Goal: Task Accomplishment & Management: Use online tool/utility

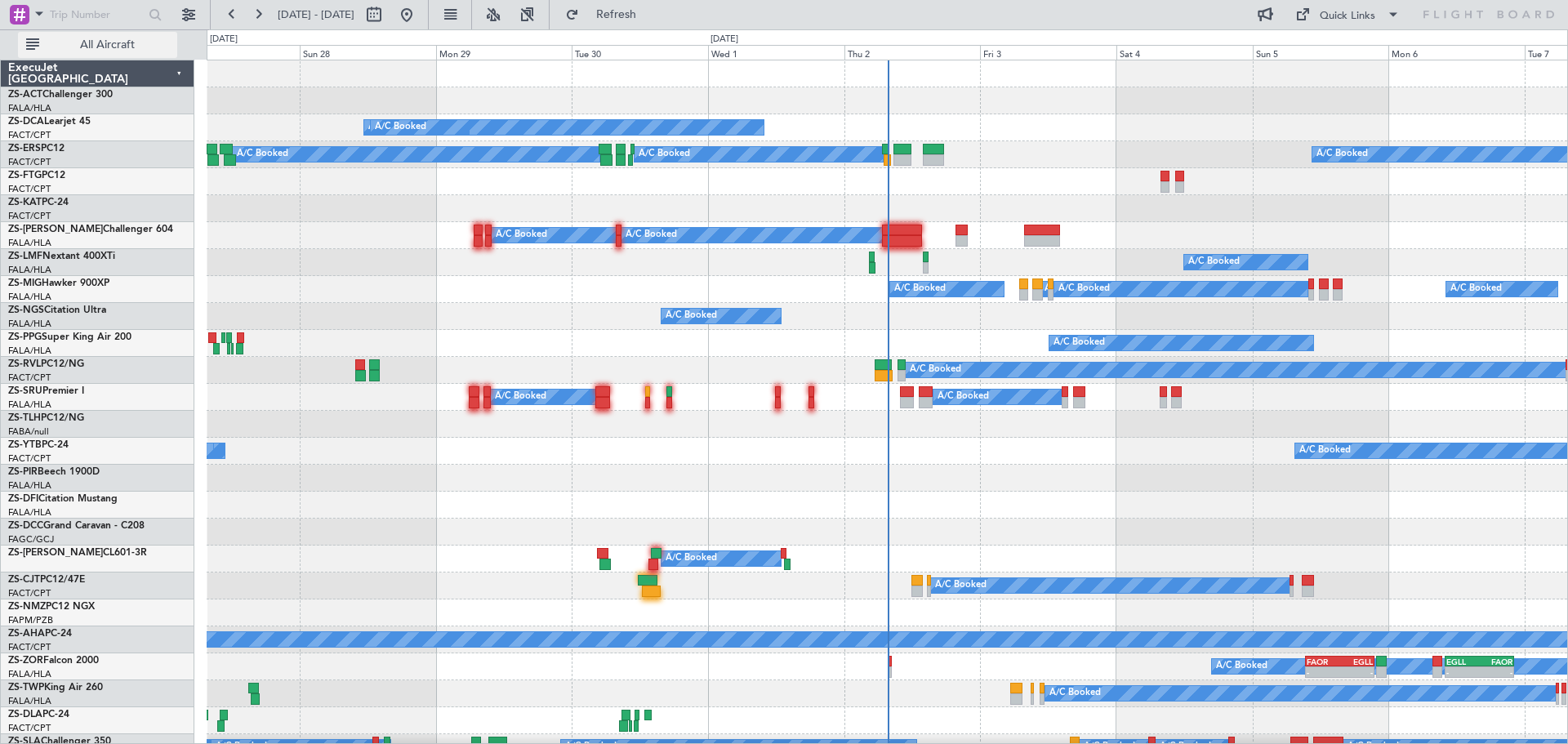
click at [134, 45] on span "All Aircraft" at bounding box center [107, 45] width 130 height 11
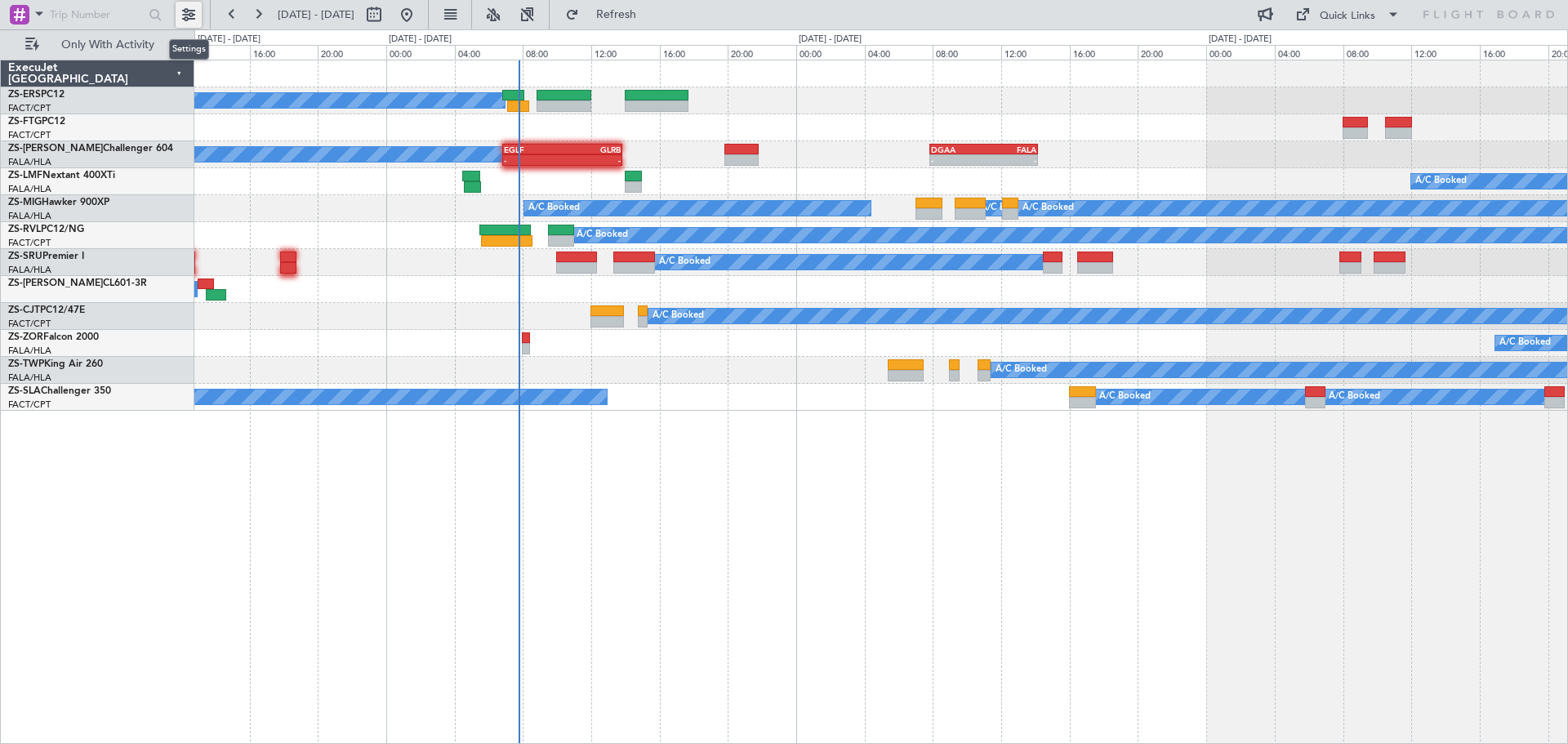
click at [190, 17] on button at bounding box center [189, 15] width 26 height 26
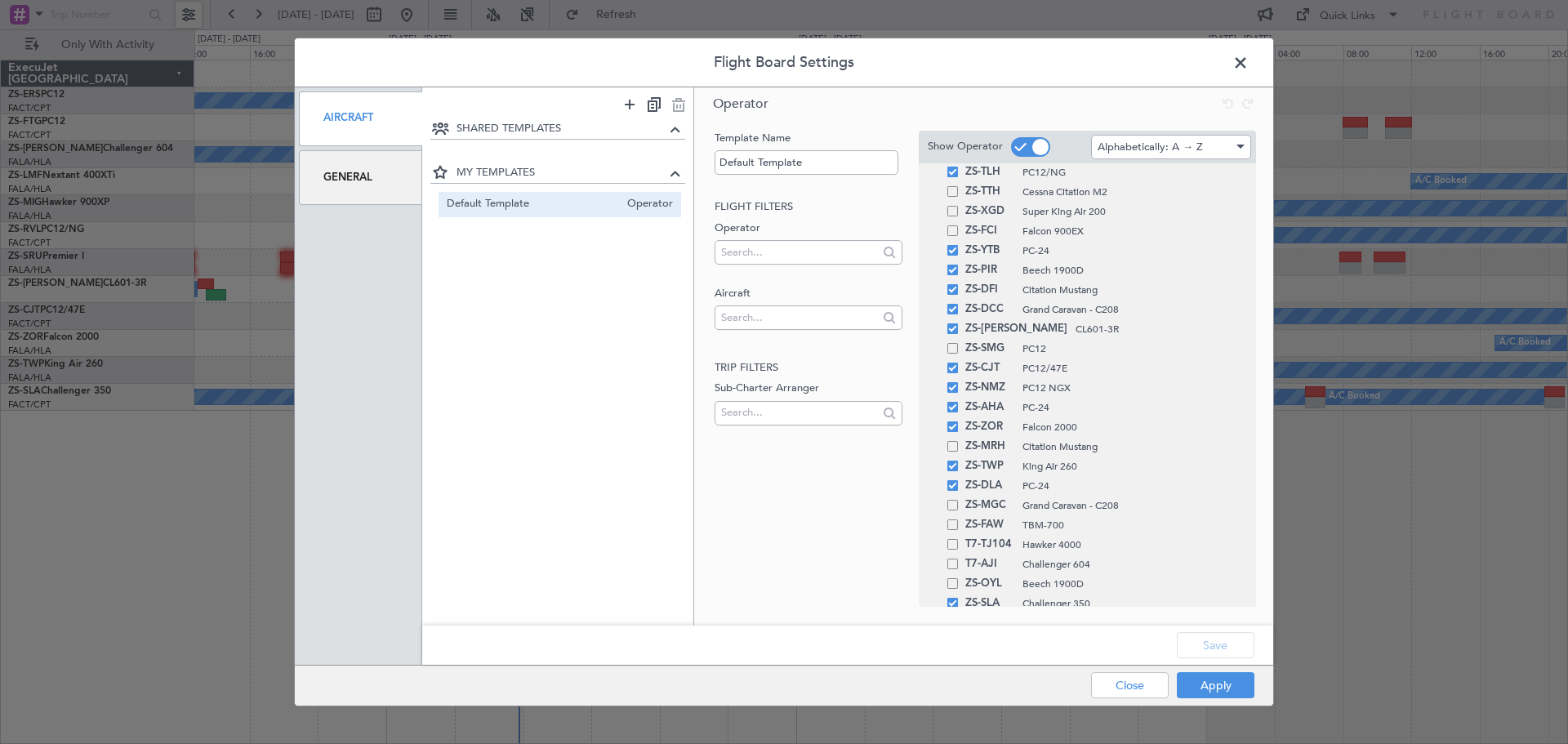
scroll to position [1061, 0]
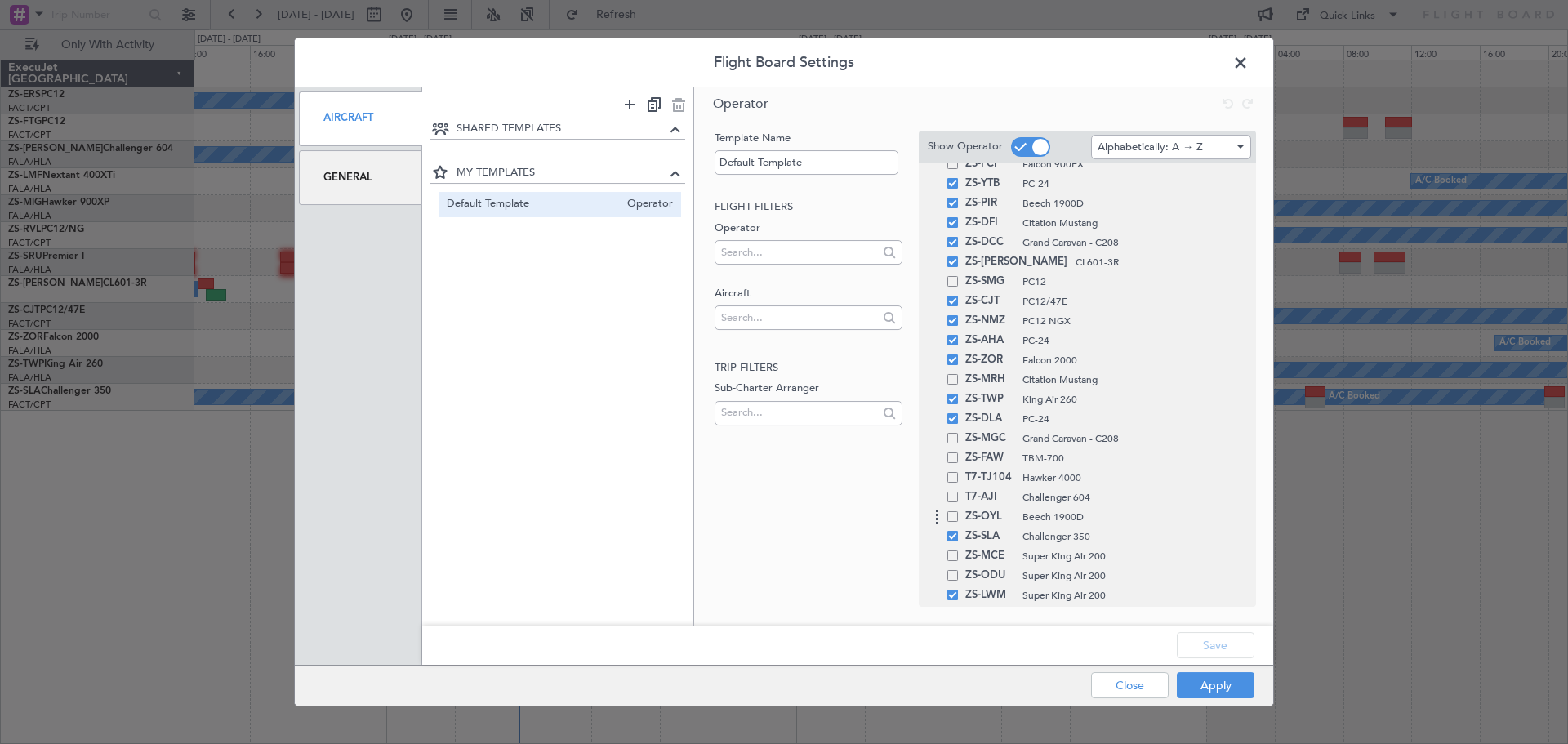
click at [953, 519] on span at bounding box center [952, 516] width 10 height 10
click at [958, 511] on input "checkbox" at bounding box center [958, 511] width 0 height 0
click at [1195, 642] on button "Save" at bounding box center [1215, 644] width 78 height 26
click at [1213, 691] on button "Apply" at bounding box center [1215, 685] width 78 height 26
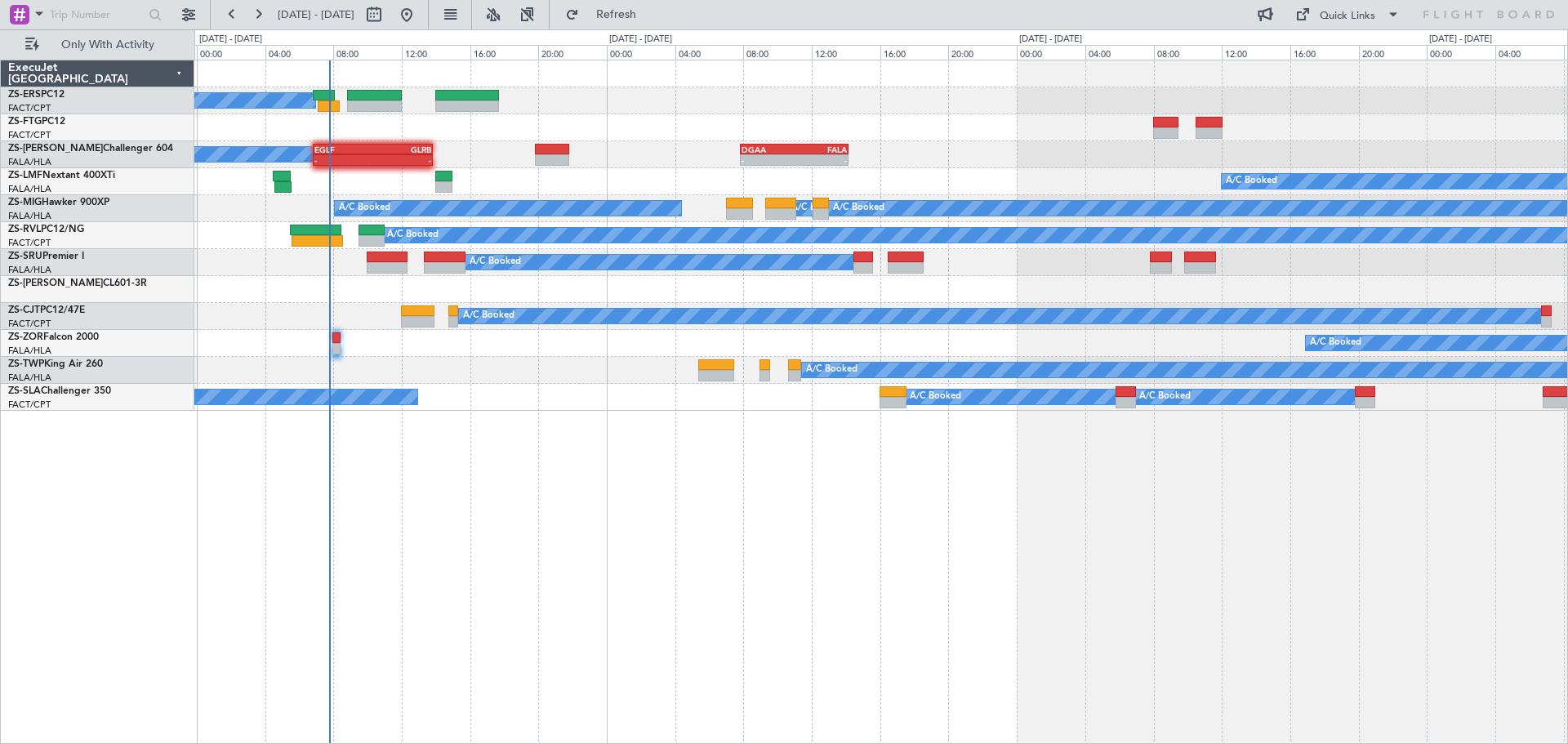
click at [590, 543] on div "A/C Booked A/C Booked A/C Booked A/C Booked A/C Booked - - EGLF 06:50 Z GLRB 13…" at bounding box center [881, 401] width 1373 height 684
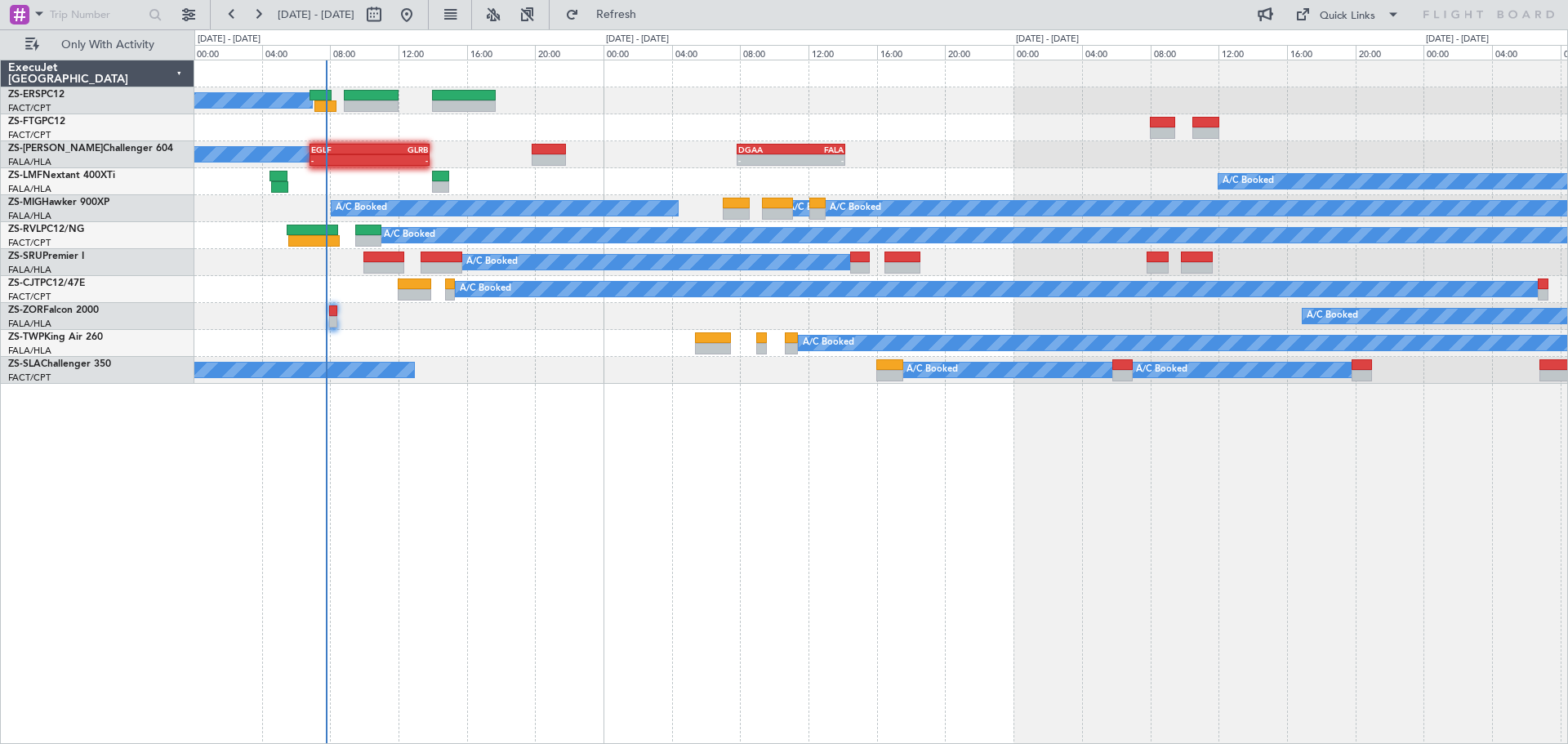
click at [577, 557] on div "A/C Booked A/C Booked A/C Booked A/C Booked A/C Booked - - EGLF 06:50 Z GLRB 13…" at bounding box center [881, 401] width 1373 height 684
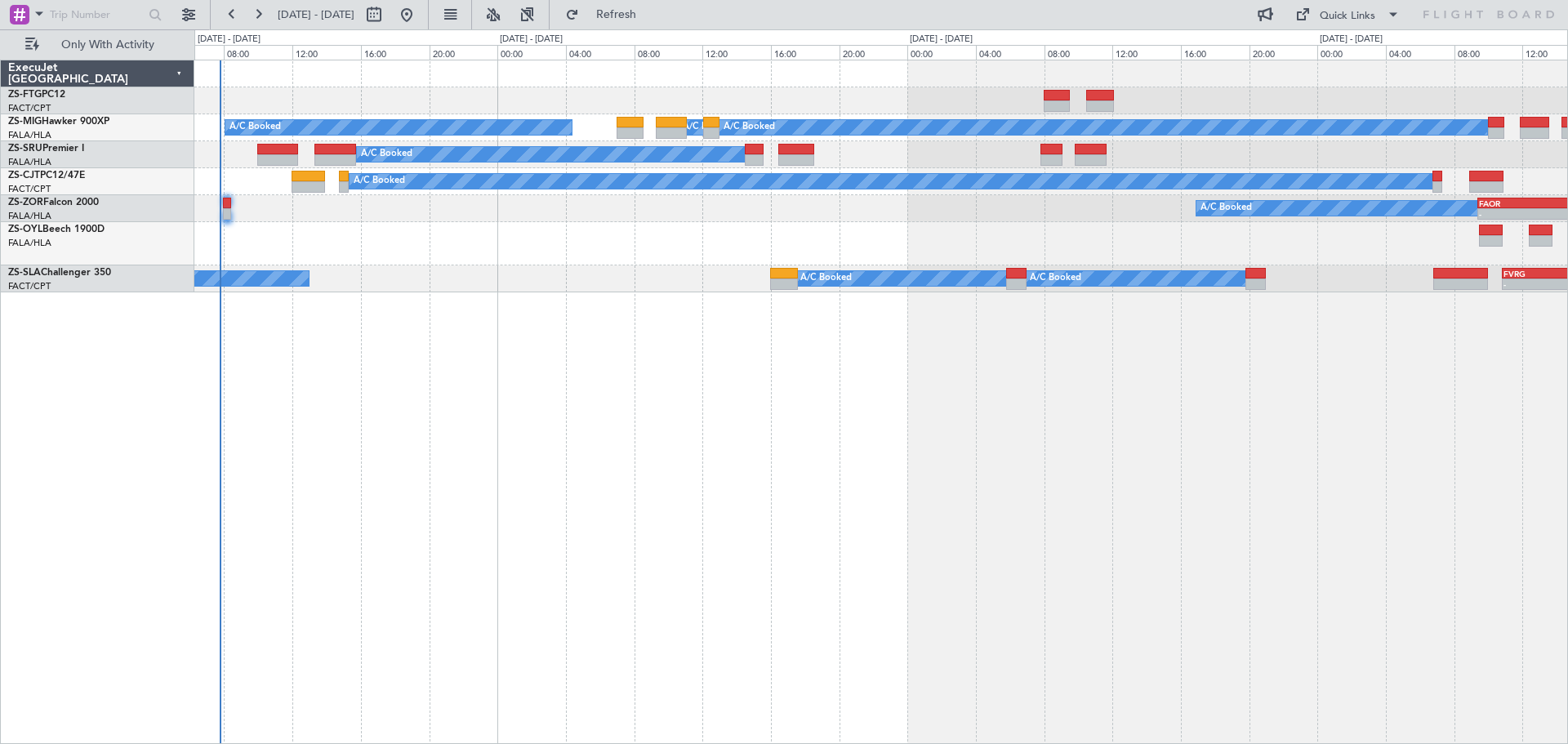
click at [1220, 538] on div "A/C Booked A/C Booked A/C Booked A/C Booked A/C Booked A/C Booked A/C Booked A/…" at bounding box center [881, 401] width 1373 height 684
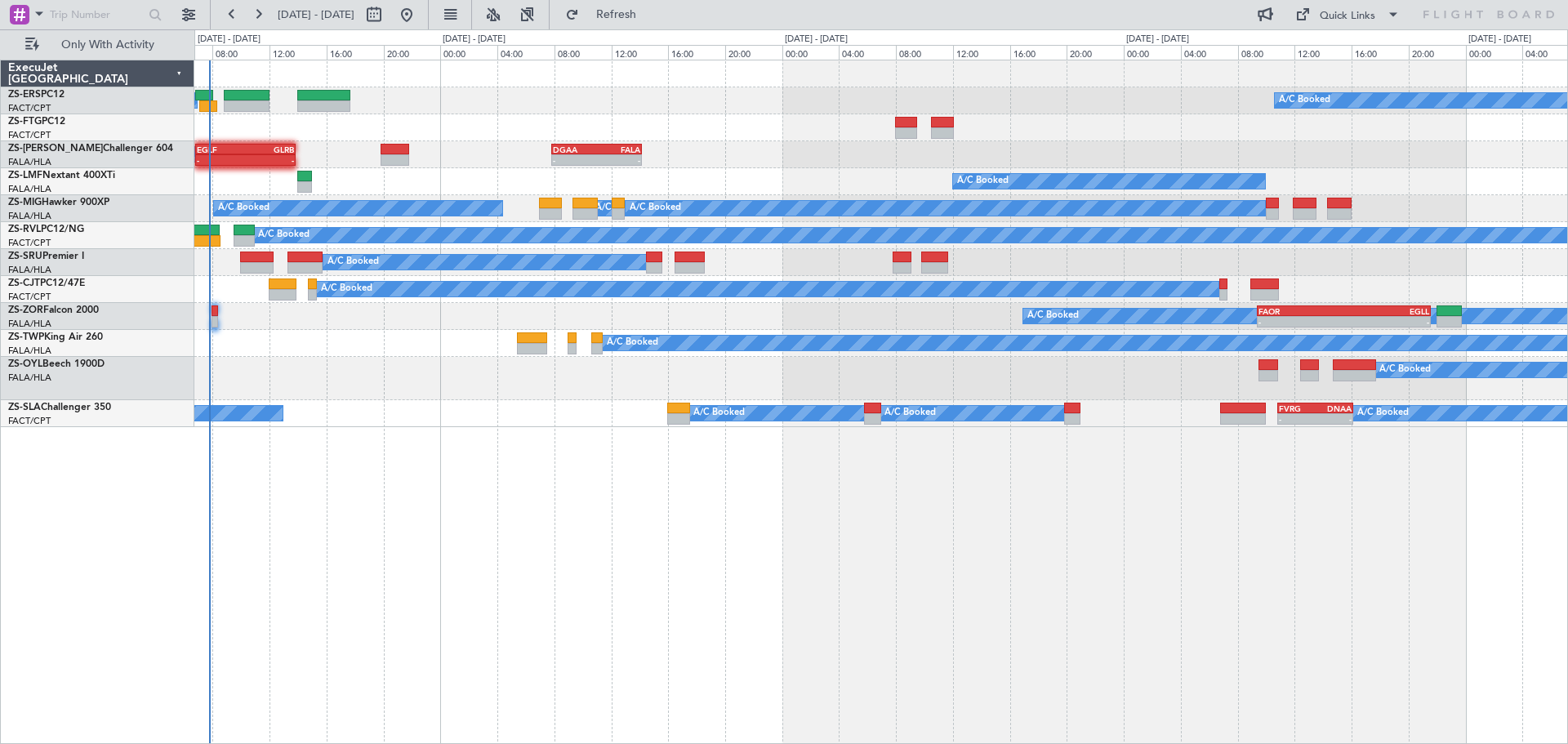
click at [1134, 490] on div "A/C Booked A/C Booked A/C Booked A/C Booked A/C Booked - - EGLF 06:50 Z GLRB 13…" at bounding box center [881, 401] width 1373 height 684
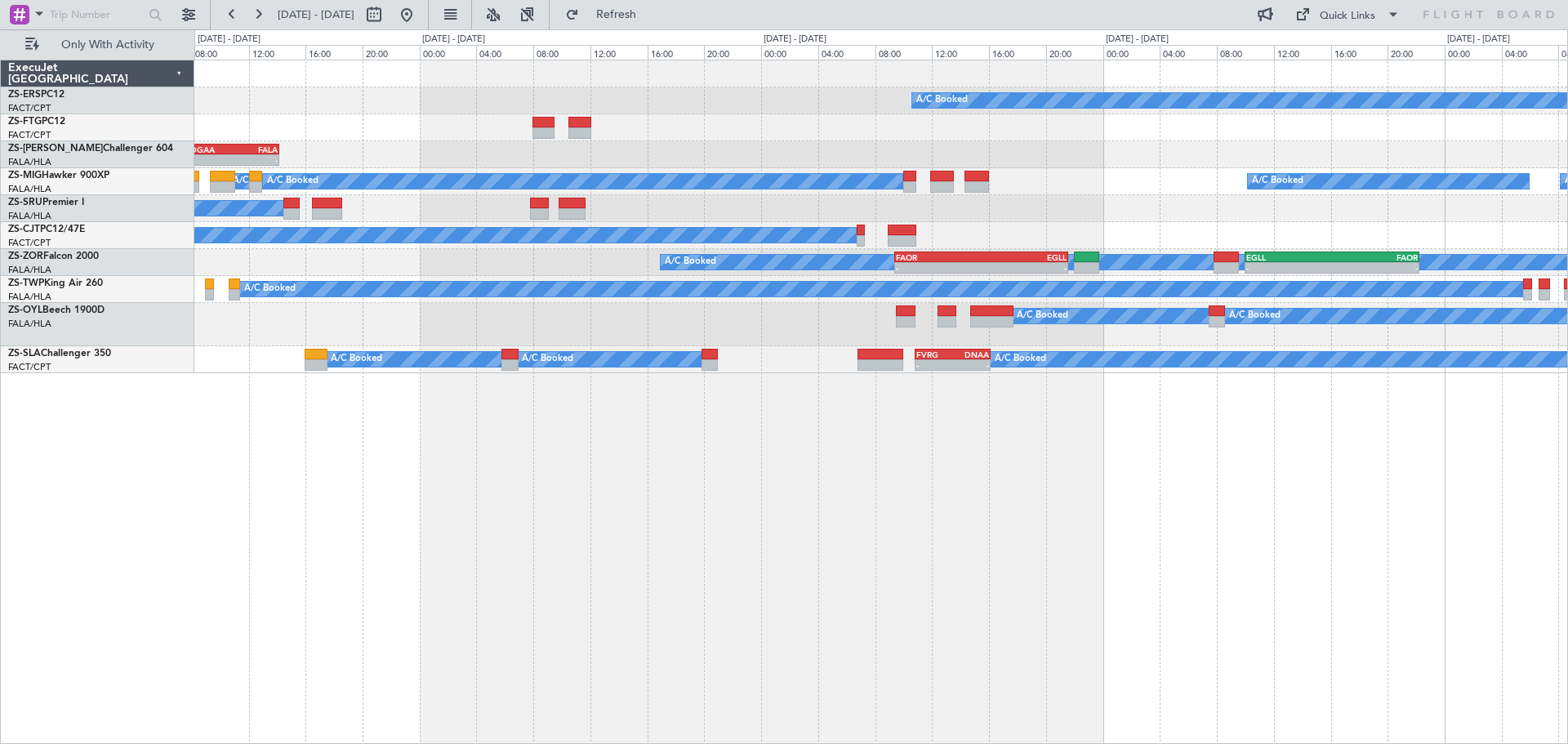
click at [1038, 564] on div "A/C Booked - - DGAA 07:50 Z FALA 14:10 Z EGLF 06:50 Z GLRB 13:50 Z - - A/C Book…" at bounding box center [881, 401] width 1373 height 684
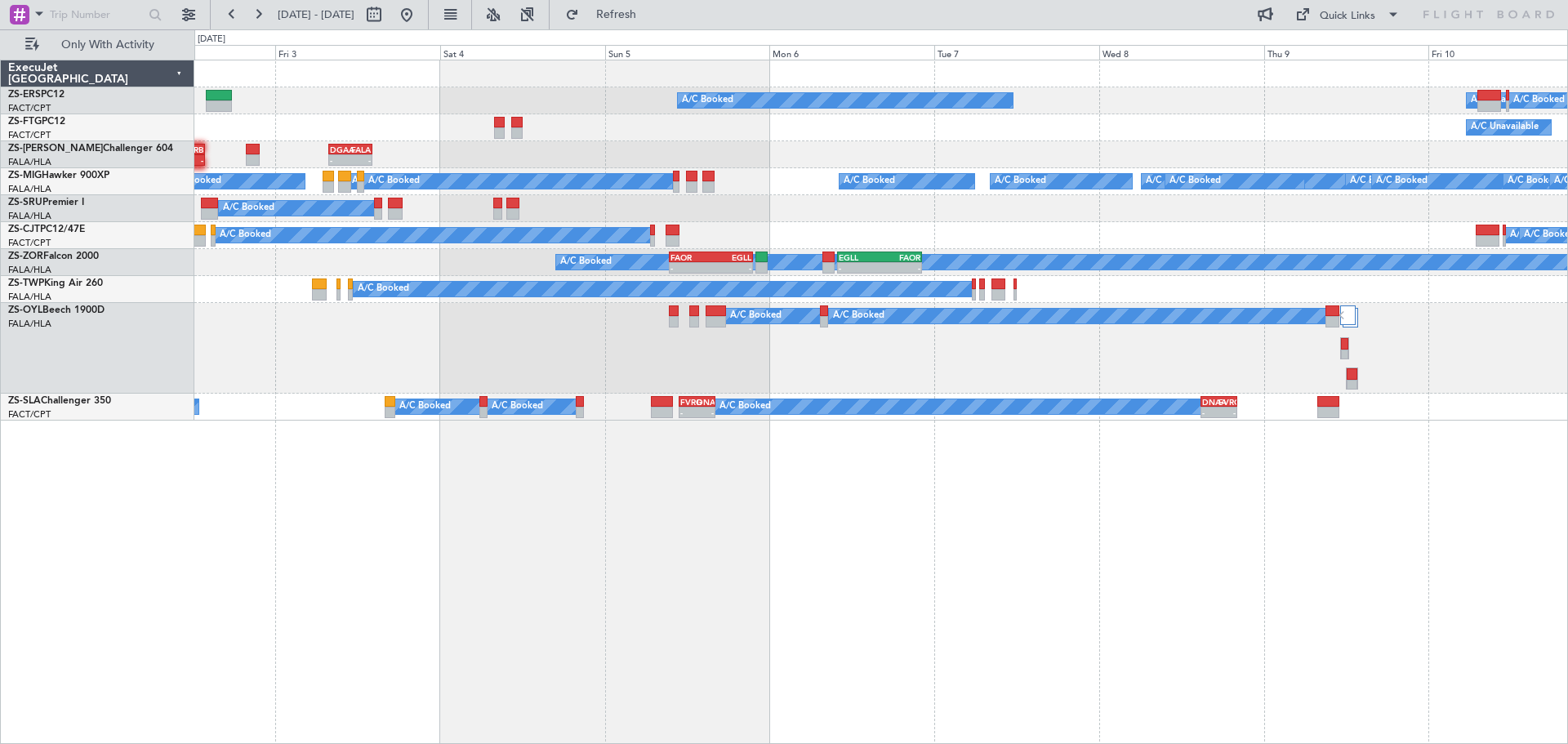
click at [967, 617] on div "A/C Booked A/C Unavailable A/C Booked A/C Booked A/C Booked A/C Unavailable - -…" at bounding box center [881, 401] width 1373 height 684
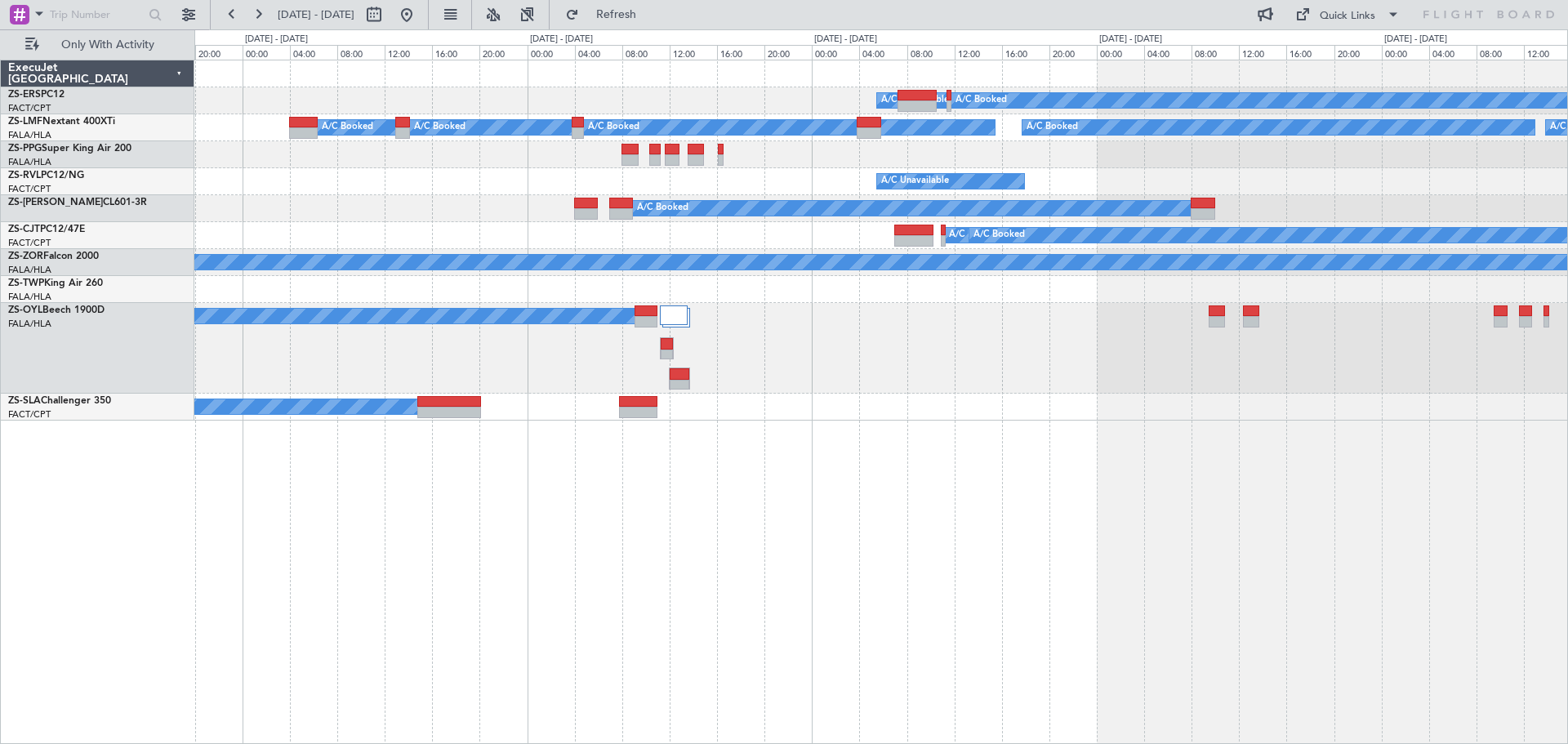
click at [790, 556] on div "A/C Unavailable A/C Booked A/C Booked A/C Booked A/C Booked A/C Booked A/C Book…" at bounding box center [881, 401] width 1373 height 684
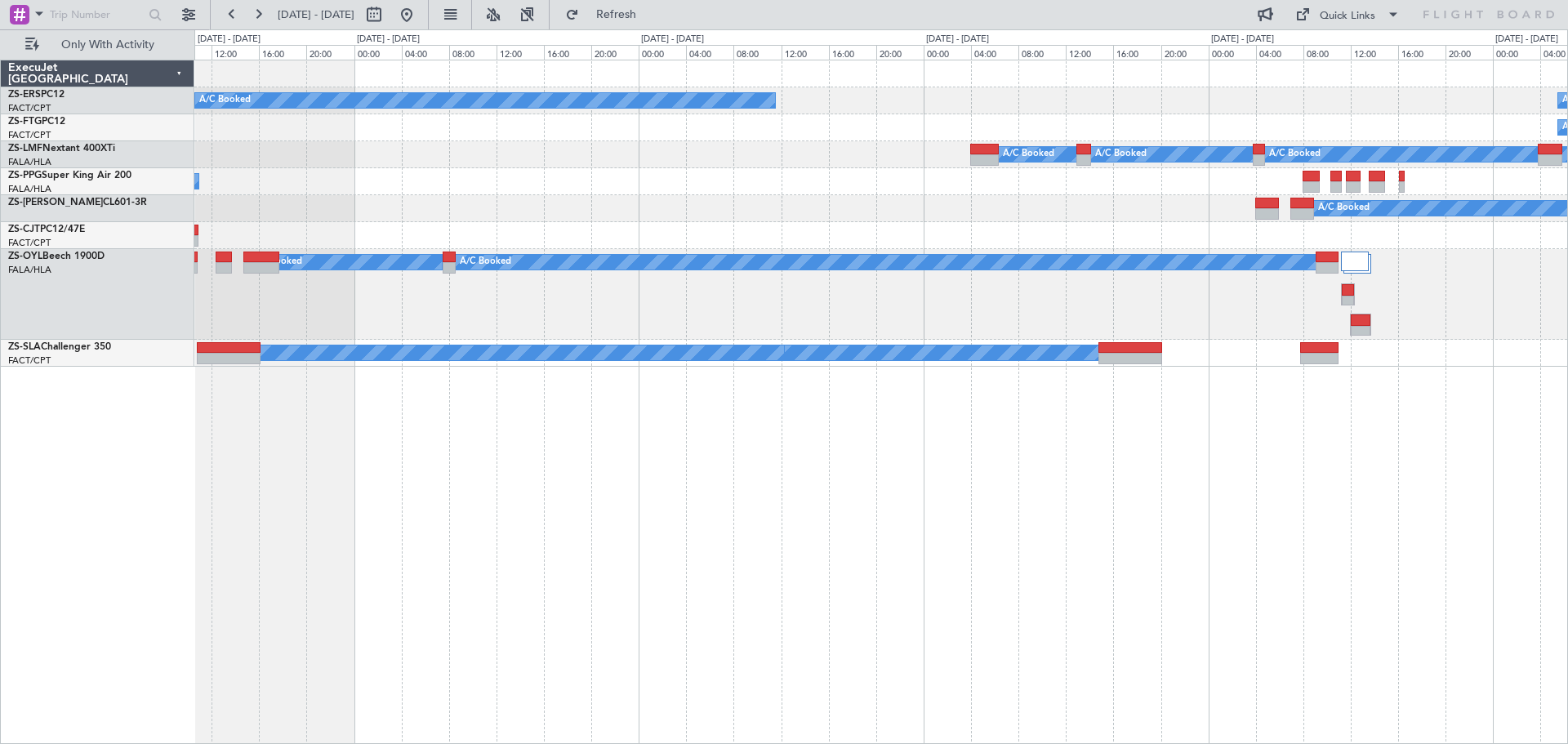
click at [1458, 540] on div "A/C Unavailable A/C Booked A/C Booked A/C Unavailable A/C Booked A/C Booked A/C…" at bounding box center [881, 401] width 1373 height 684
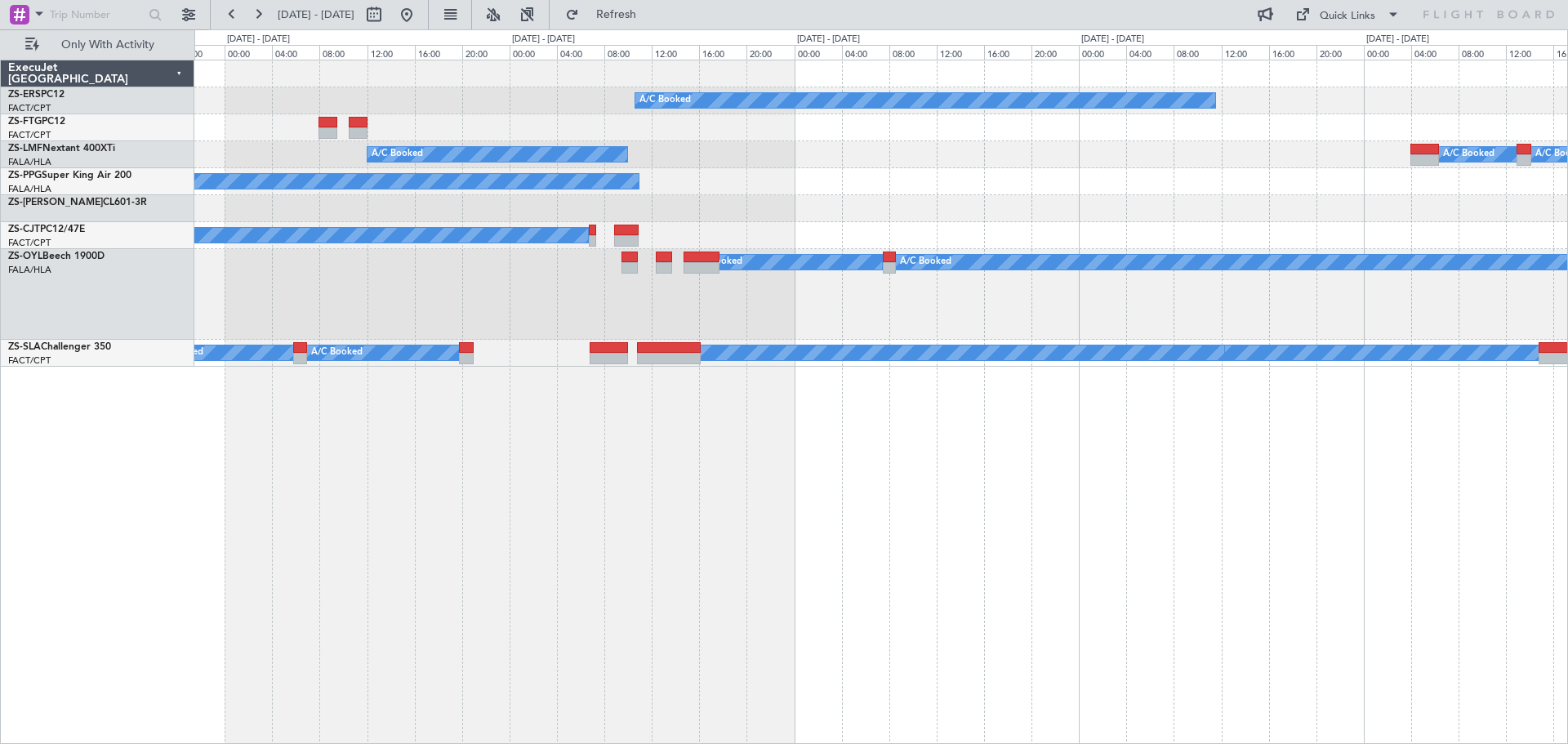
click at [1272, 513] on div "A/C Booked A/C Booked A/C Booked A/C Booked A/C Booked A/C Booked A/C Booked A/…" at bounding box center [881, 401] width 1373 height 684
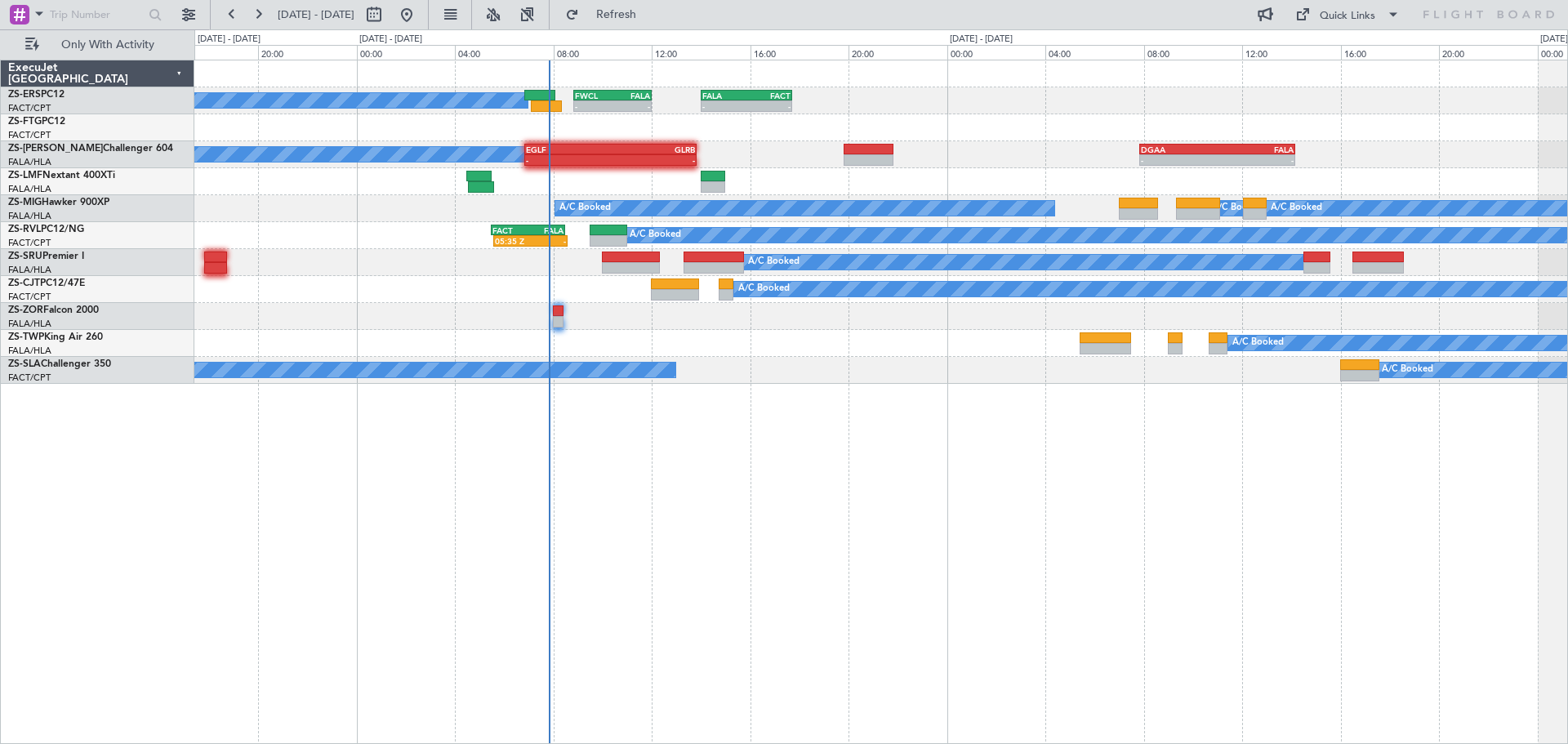
click at [757, 419] on div "A/C Booked A/C Booked - - FWCL 08:50 Z FALA 12:00 Z - - FALA 14:00 Z FACT 17:43…" at bounding box center [881, 401] width 1373 height 684
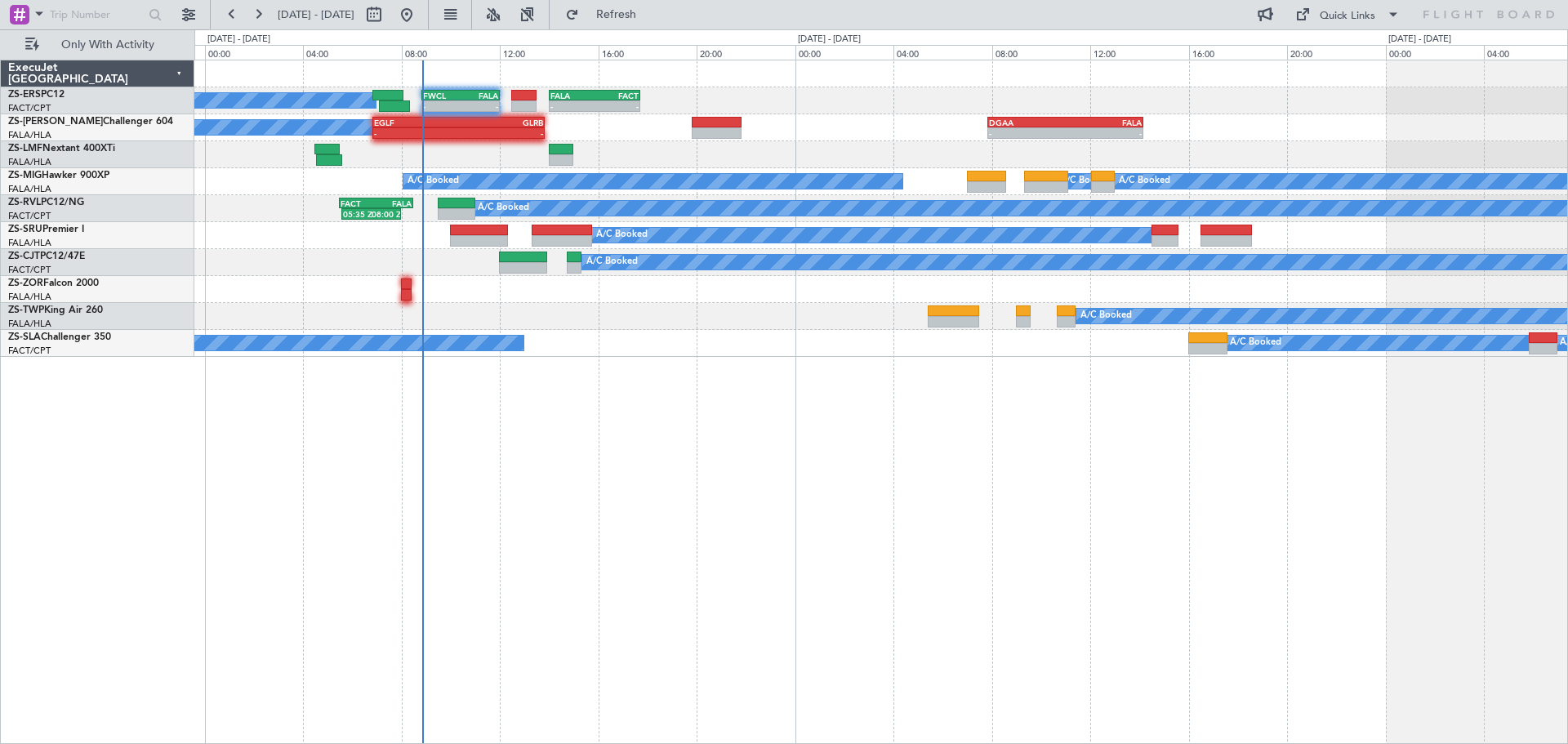
click at [958, 541] on div "A/C Booked A/C Booked - - FWCL 08:50 Z FALA 12:00 Z - - FALA 14:00 Z FACT 17:43…" at bounding box center [881, 401] width 1373 height 684
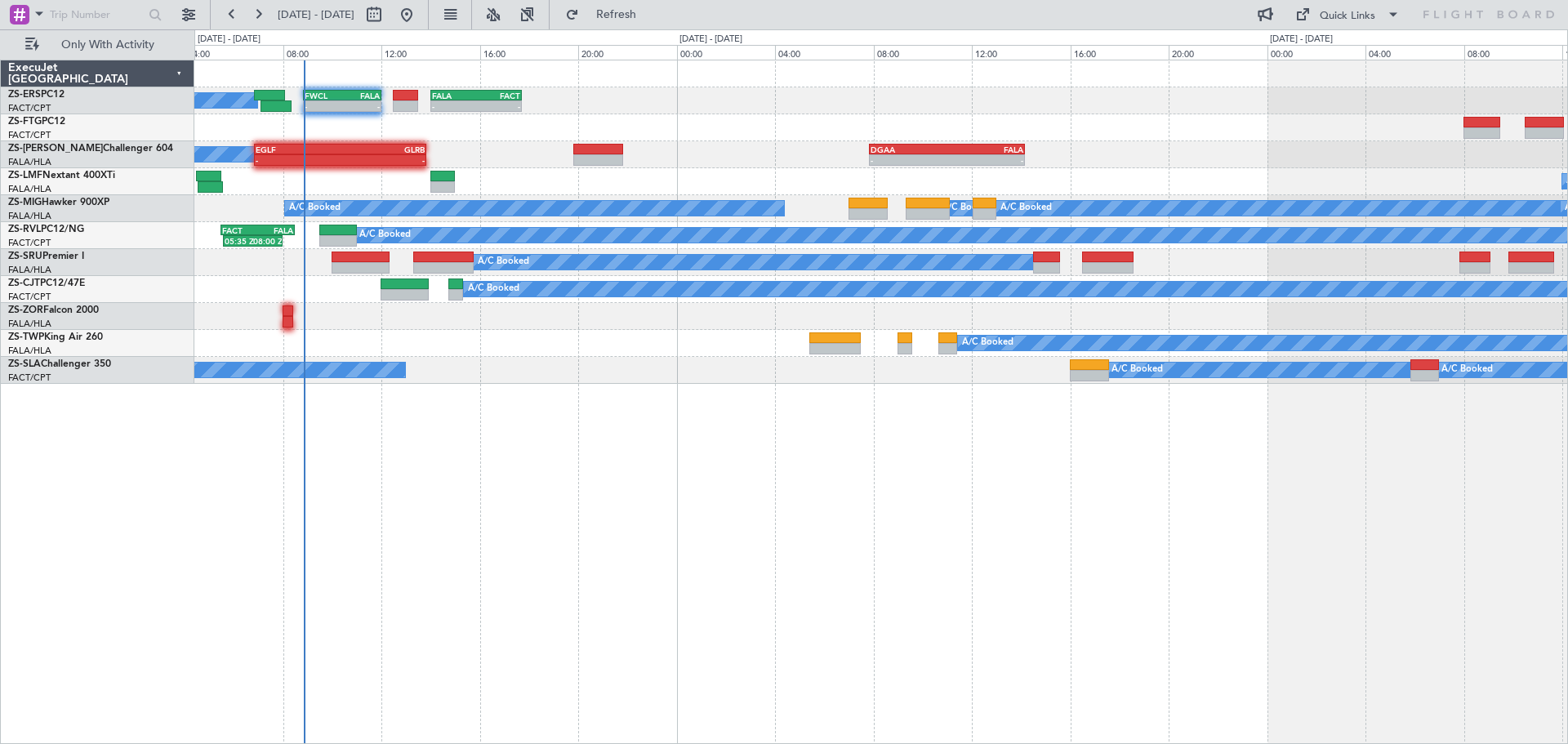
click at [801, 534] on div "A/C Booked A/C Booked - - FWCL 08:50 Z FALA 12:00 Z - - FALA 14:00 Z FACT 17:43…" at bounding box center [881, 401] width 1373 height 684
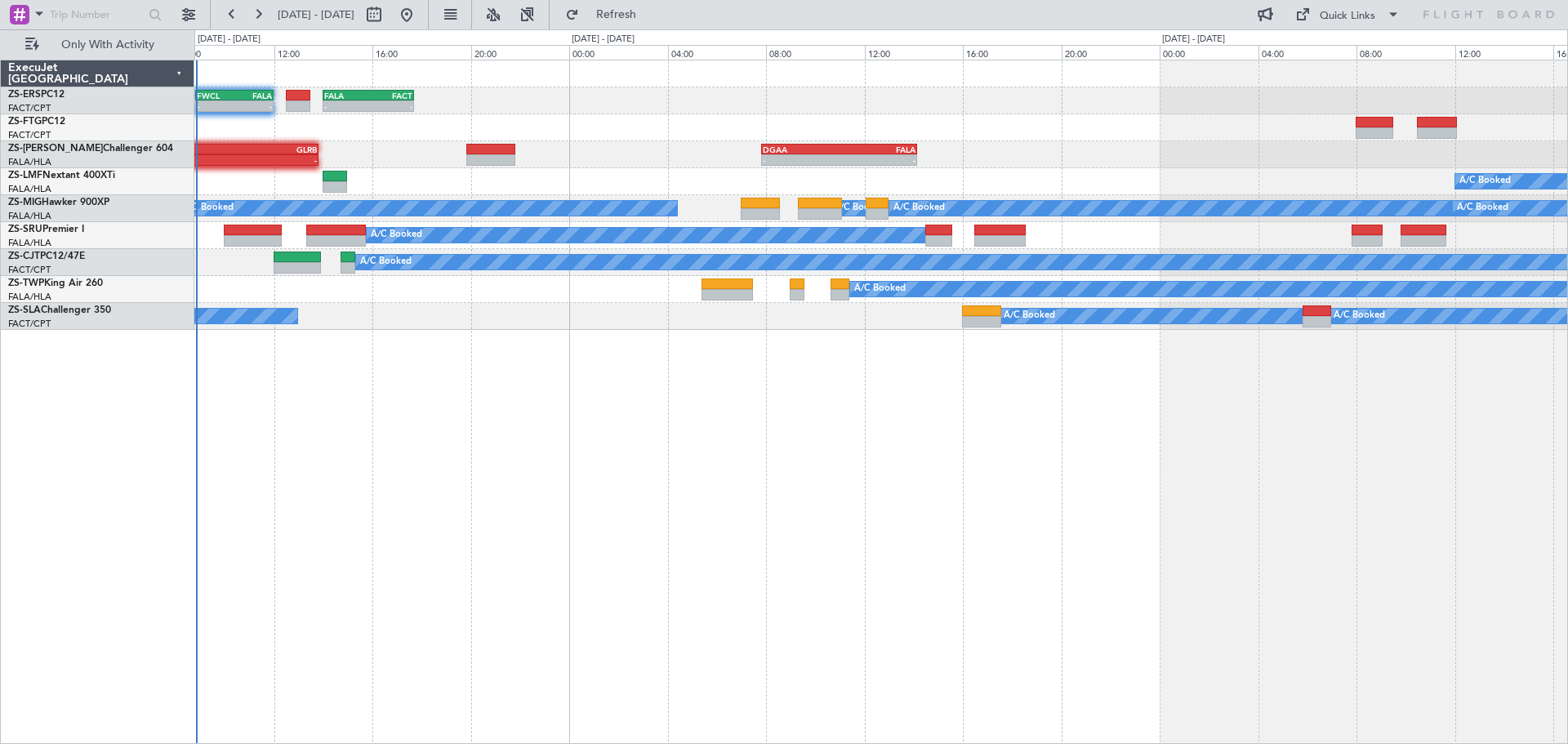
click at [639, 430] on div "- - FALA 14:00 Z FACT 17:43 Z - - FWCL 08:50 Z FALA 12:00 Z A/C Booked A/C Book…" at bounding box center [881, 401] width 1373 height 684
